Goal: Book appointment/travel/reservation

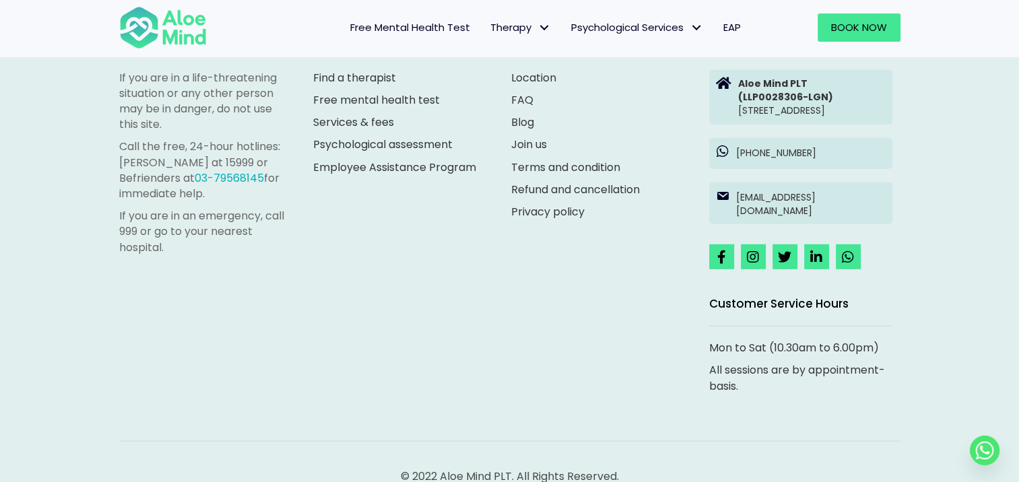
scroll to position [3762, 0]
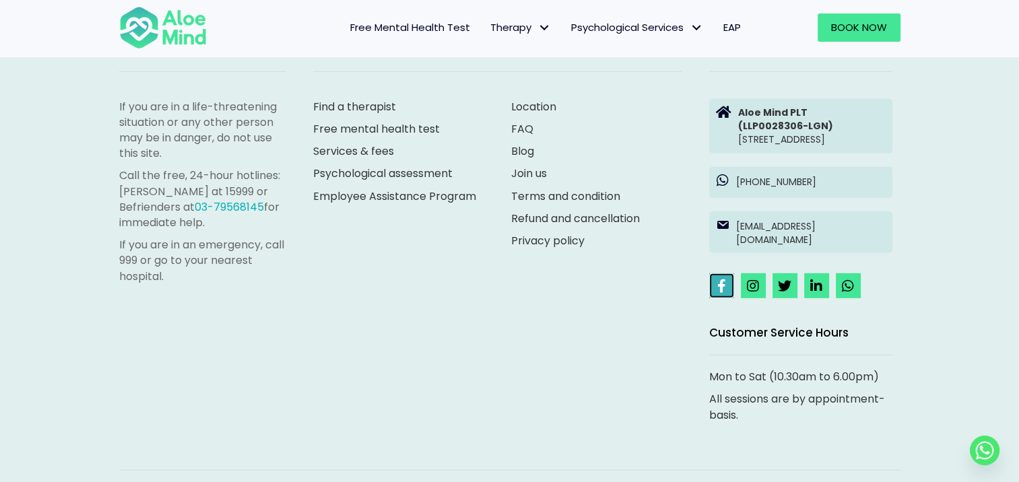
click at [715, 298] on link at bounding box center [721, 286] width 25 height 25
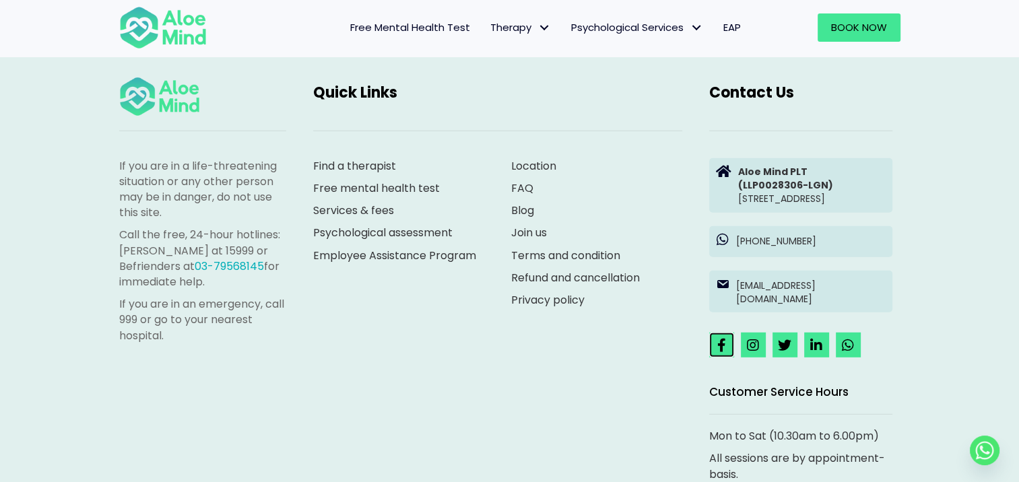
scroll to position [3694, 0]
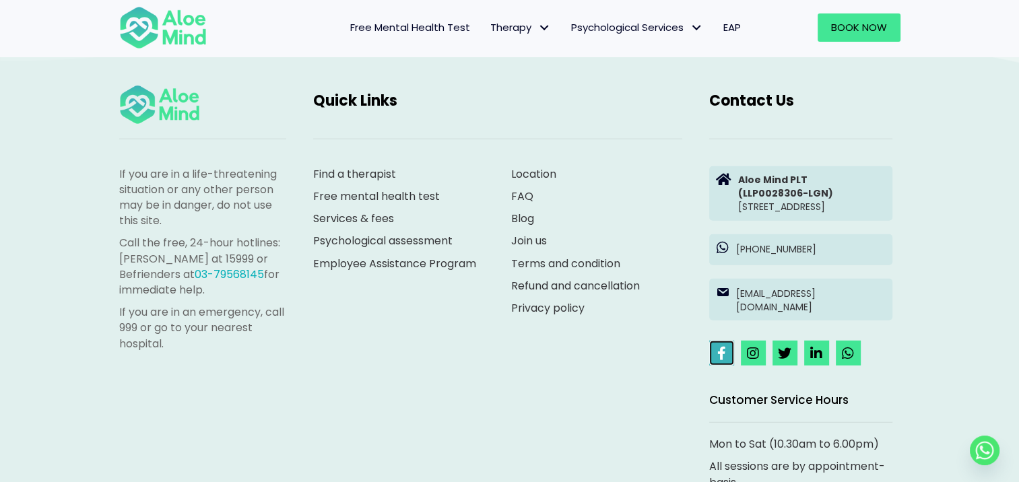
click at [730, 366] on link at bounding box center [721, 353] width 25 height 25
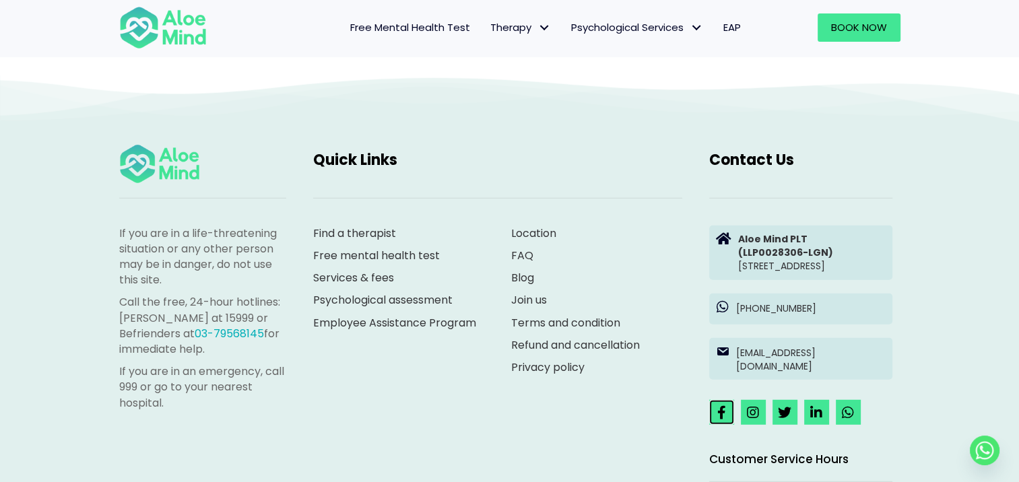
scroll to position [3627, 0]
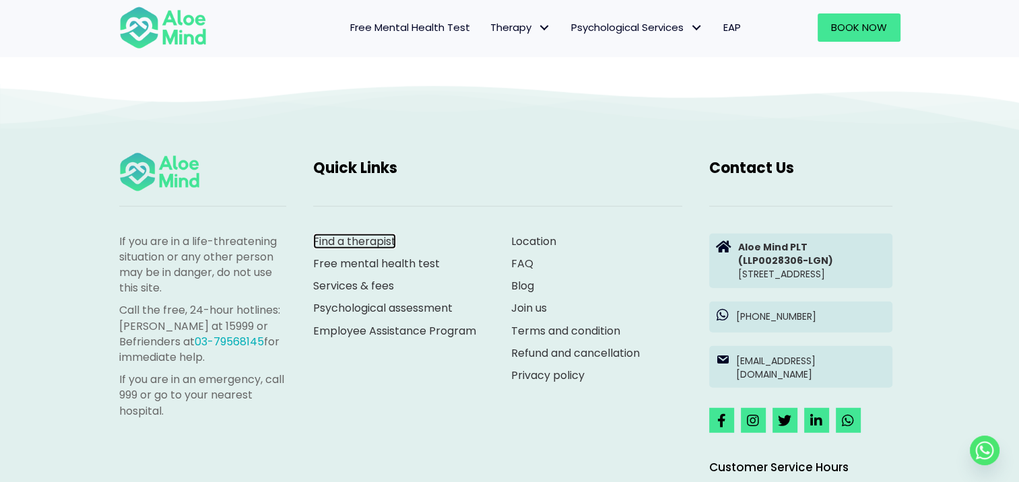
click at [364, 236] on link "Find a therapist" at bounding box center [354, 241] width 83 height 15
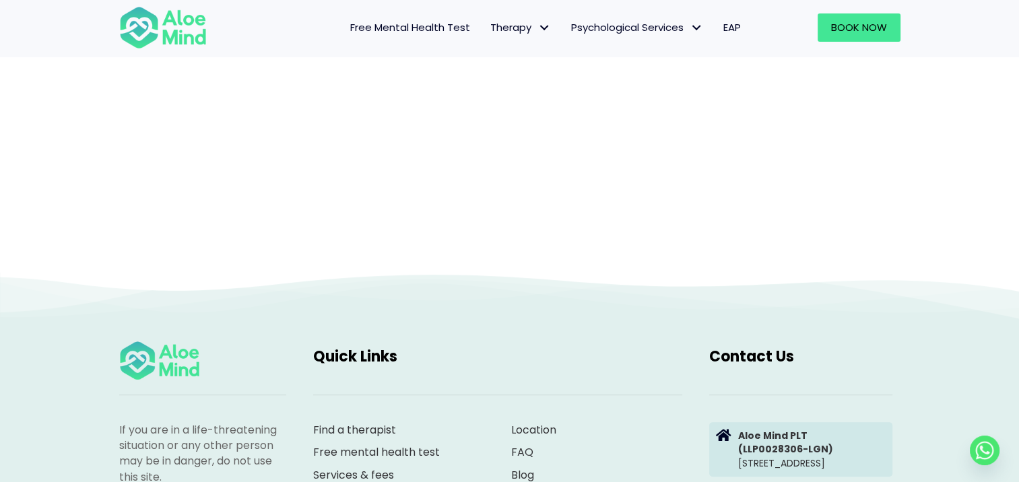
scroll to position [341, 0]
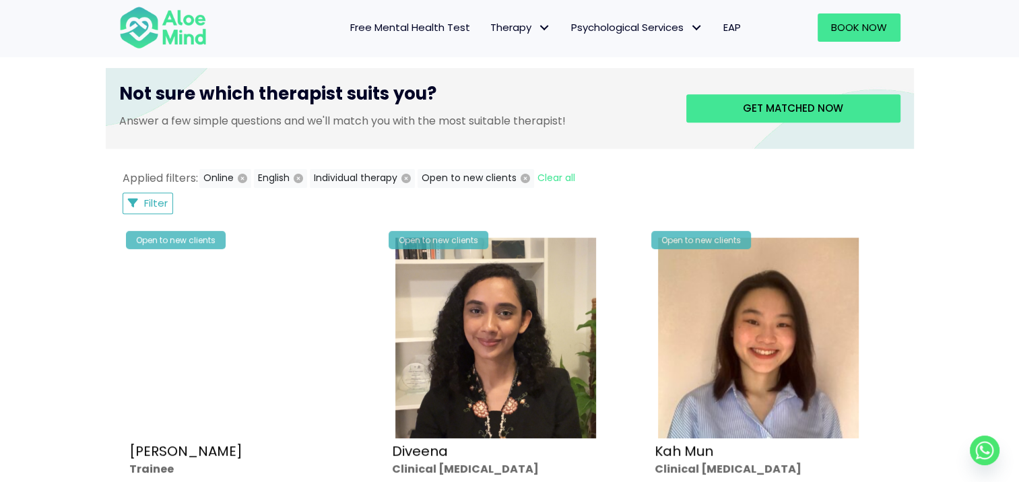
scroll to position [404, 0]
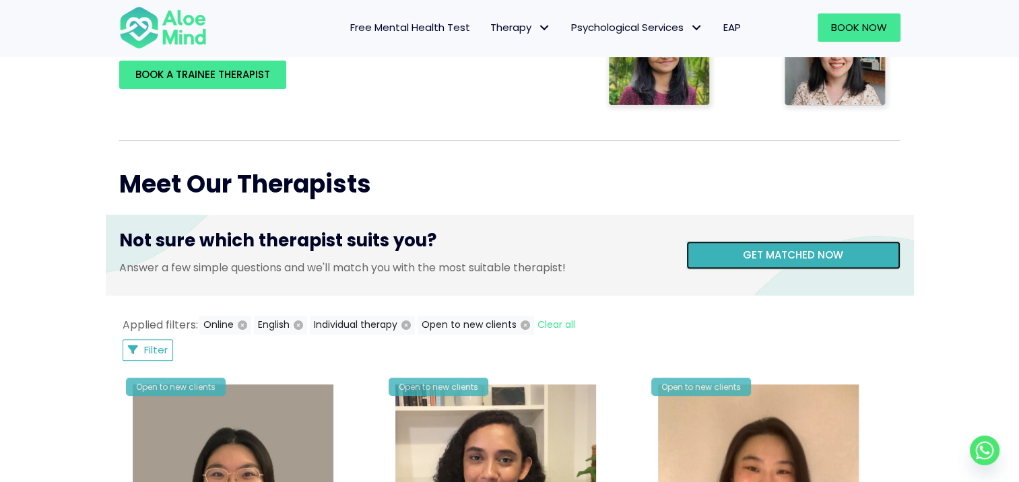
click at [710, 253] on link "Get matched now" at bounding box center [793, 255] width 214 height 28
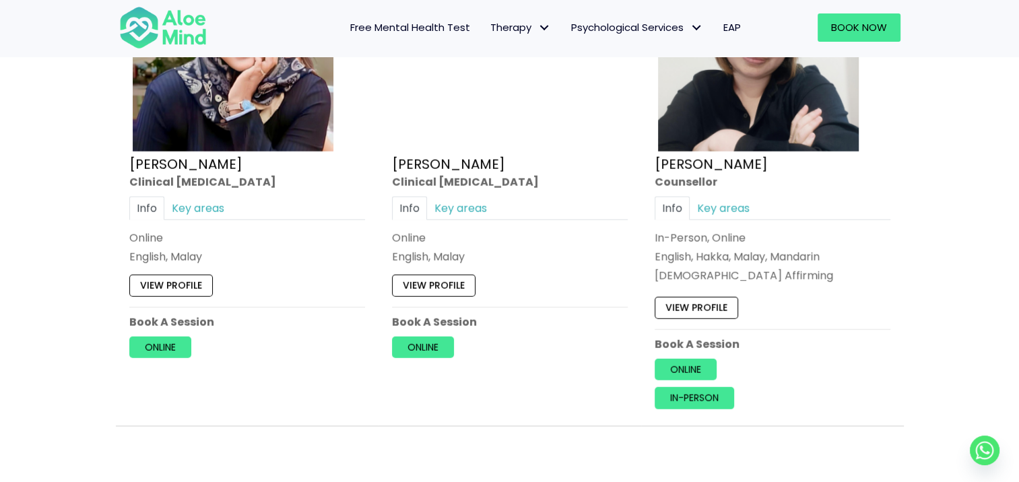
scroll to position [3975, 0]
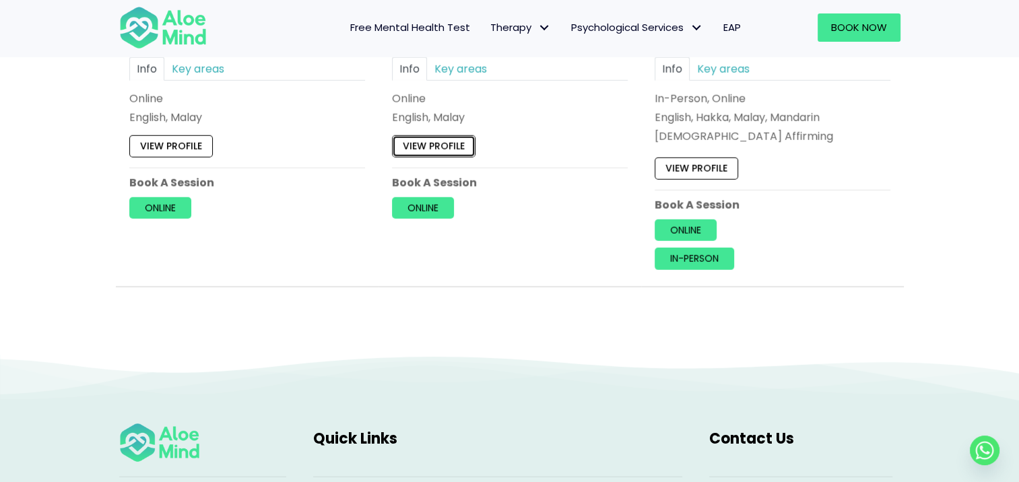
click at [427, 138] on link "View profile" at bounding box center [434, 146] width 84 height 22
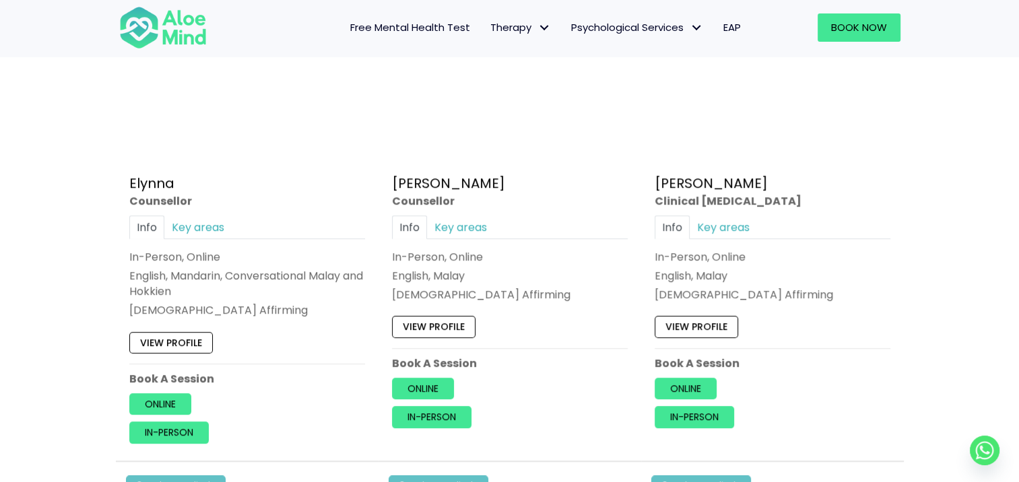
scroll to position [1347, 0]
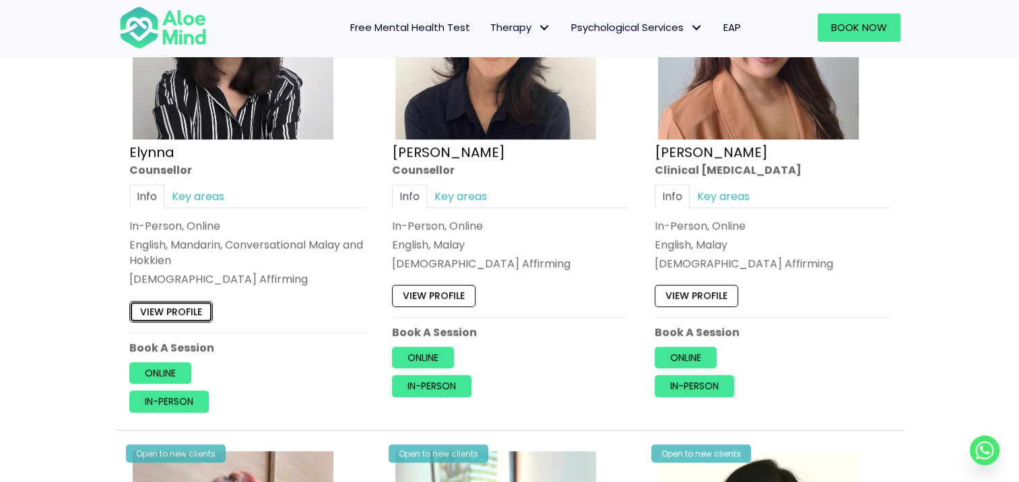
click at [171, 316] on link "View profile" at bounding box center [171, 311] width 84 height 22
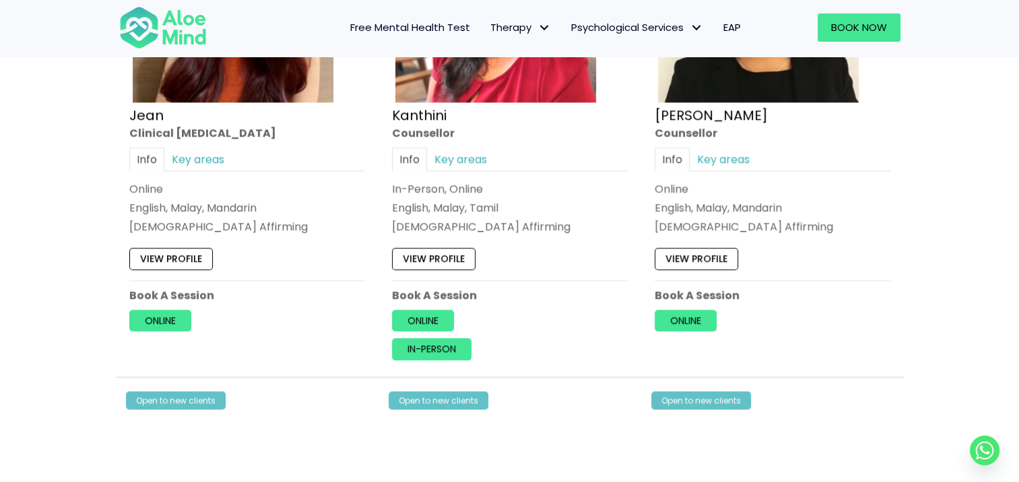
scroll to position [1886, 0]
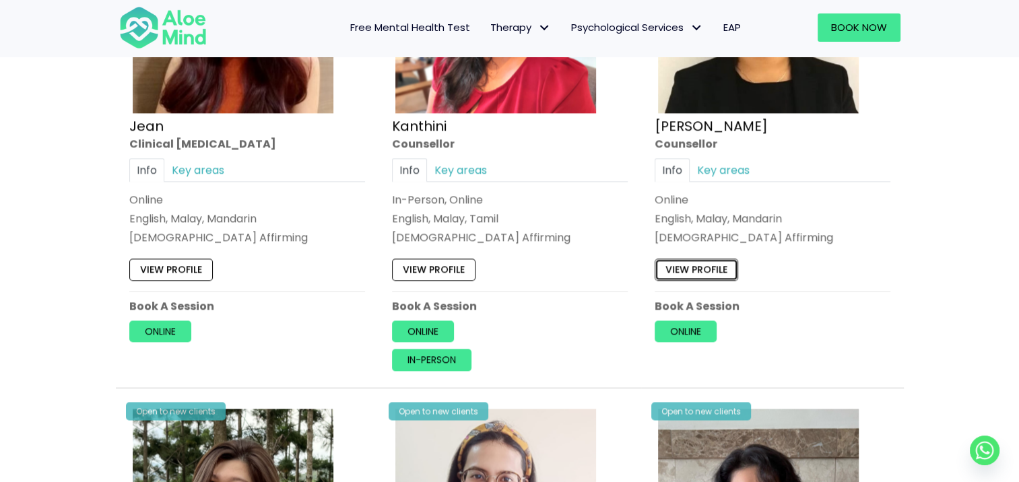
click at [698, 269] on link "View profile" at bounding box center [697, 270] width 84 height 22
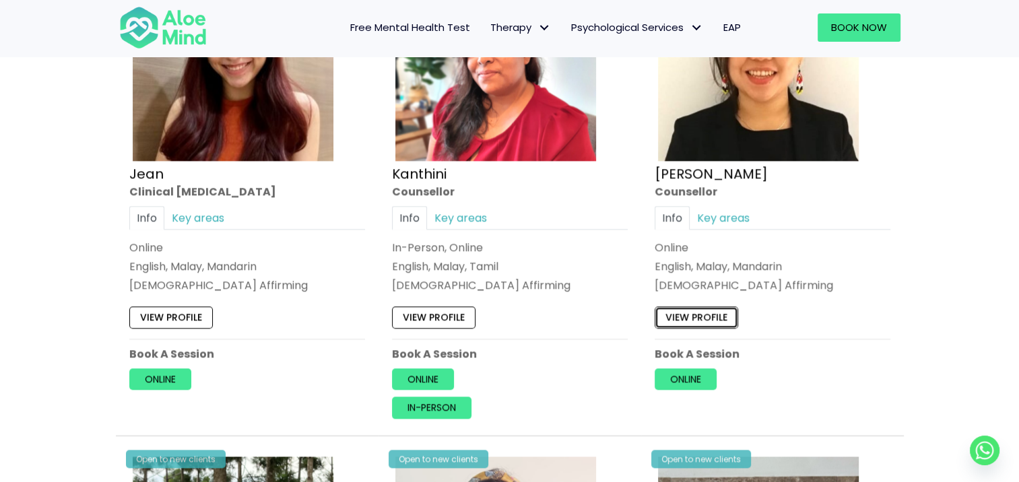
scroll to position [1751, 0]
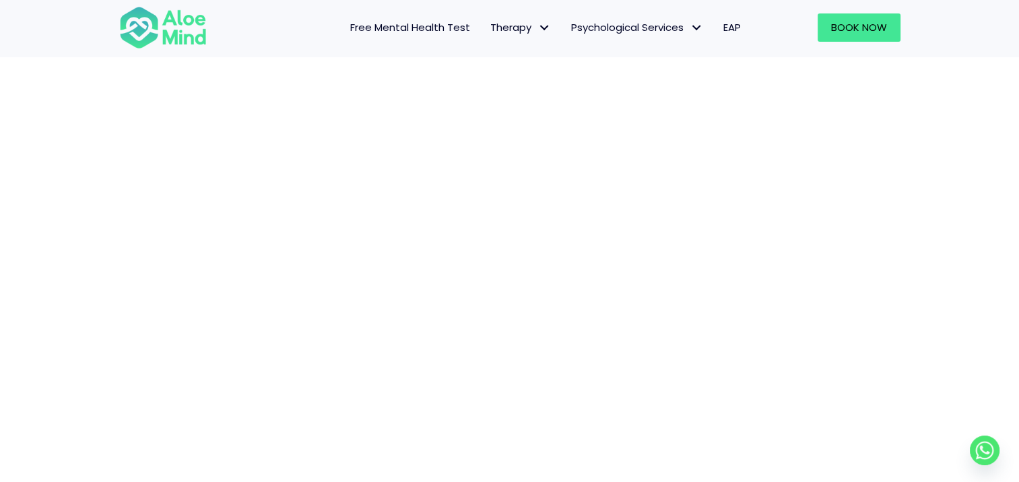
scroll to position [269, 0]
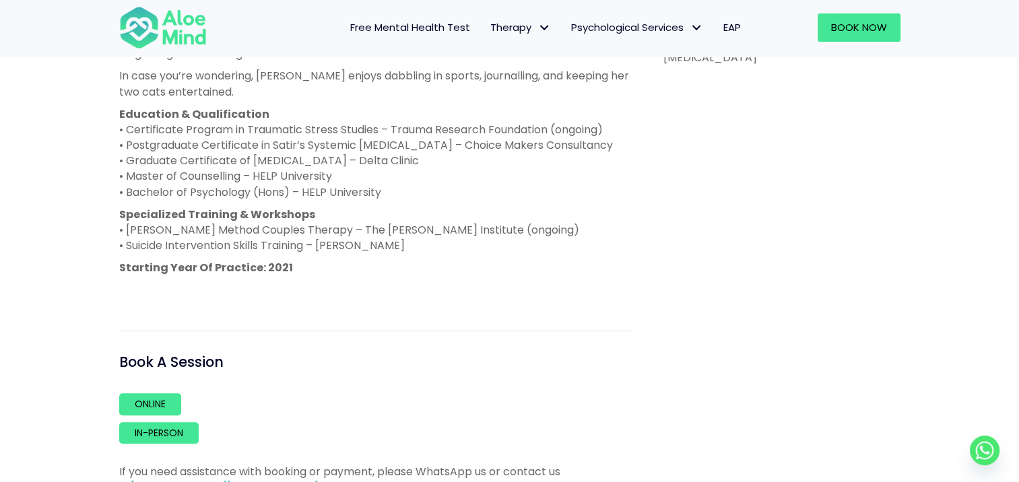
scroll to position [741, 0]
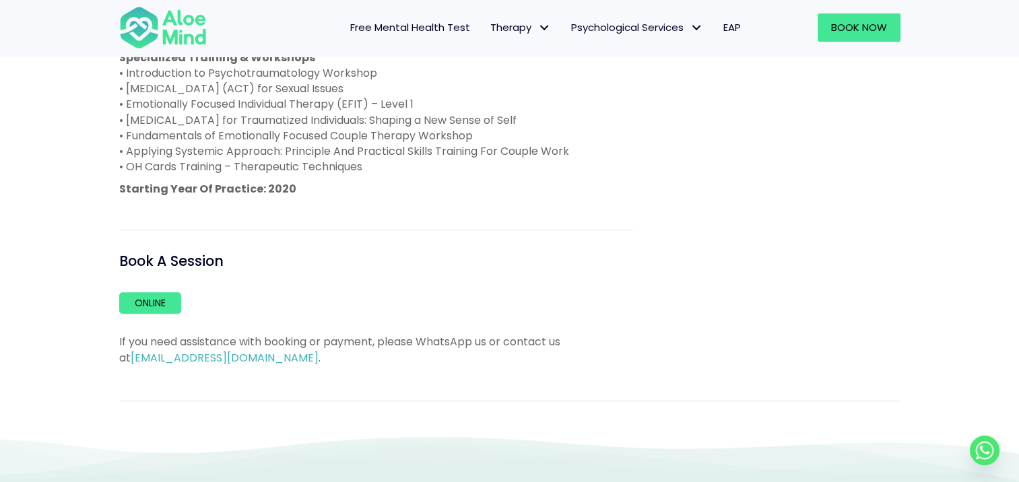
scroll to position [943, 0]
click at [170, 292] on link "Online" at bounding box center [150, 303] width 62 height 22
